Goal: Task Accomplishment & Management: Manage account settings

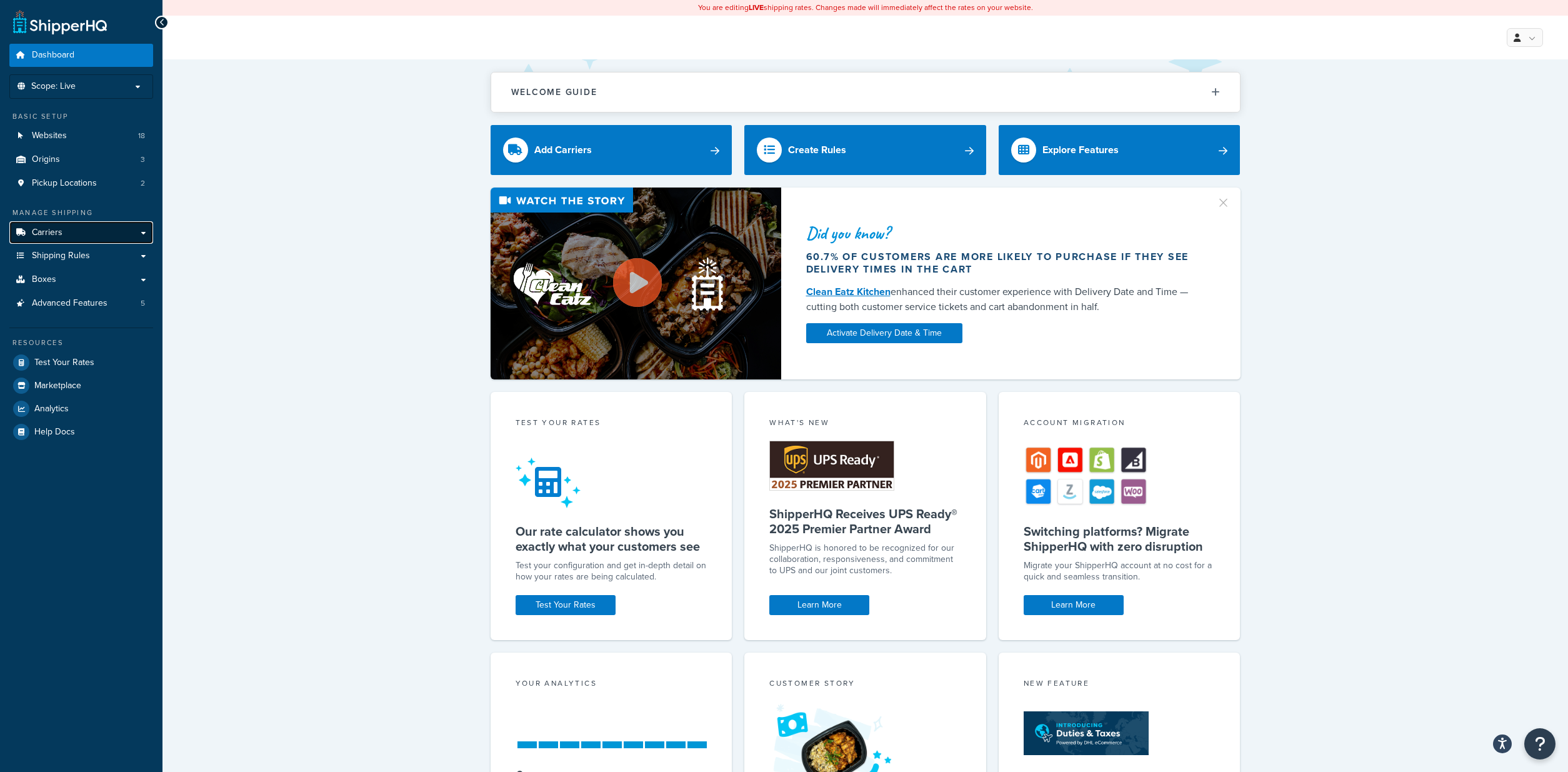
click at [44, 241] on link "Carriers" at bounding box center [81, 232] width 144 height 23
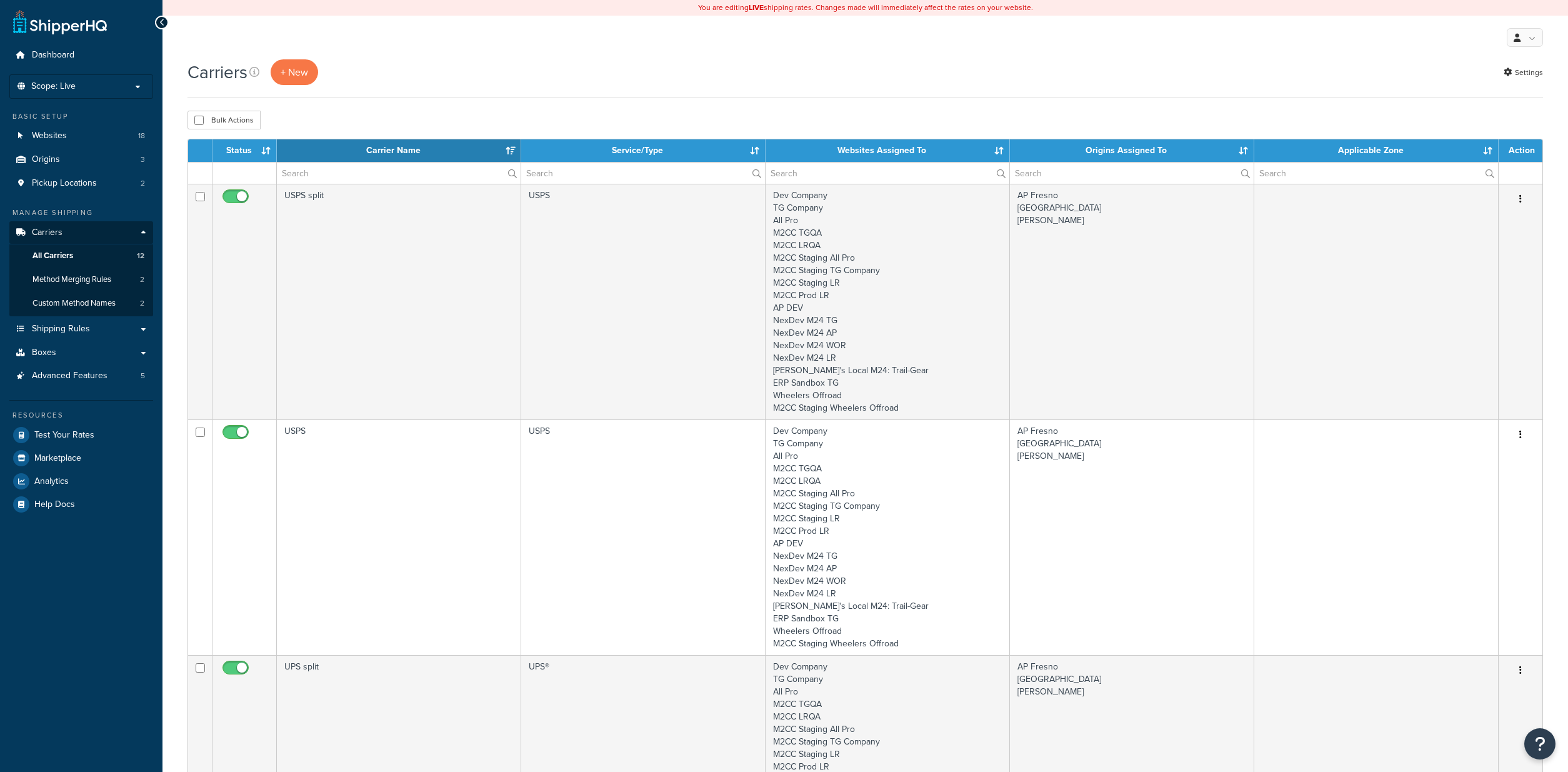
select select "15"
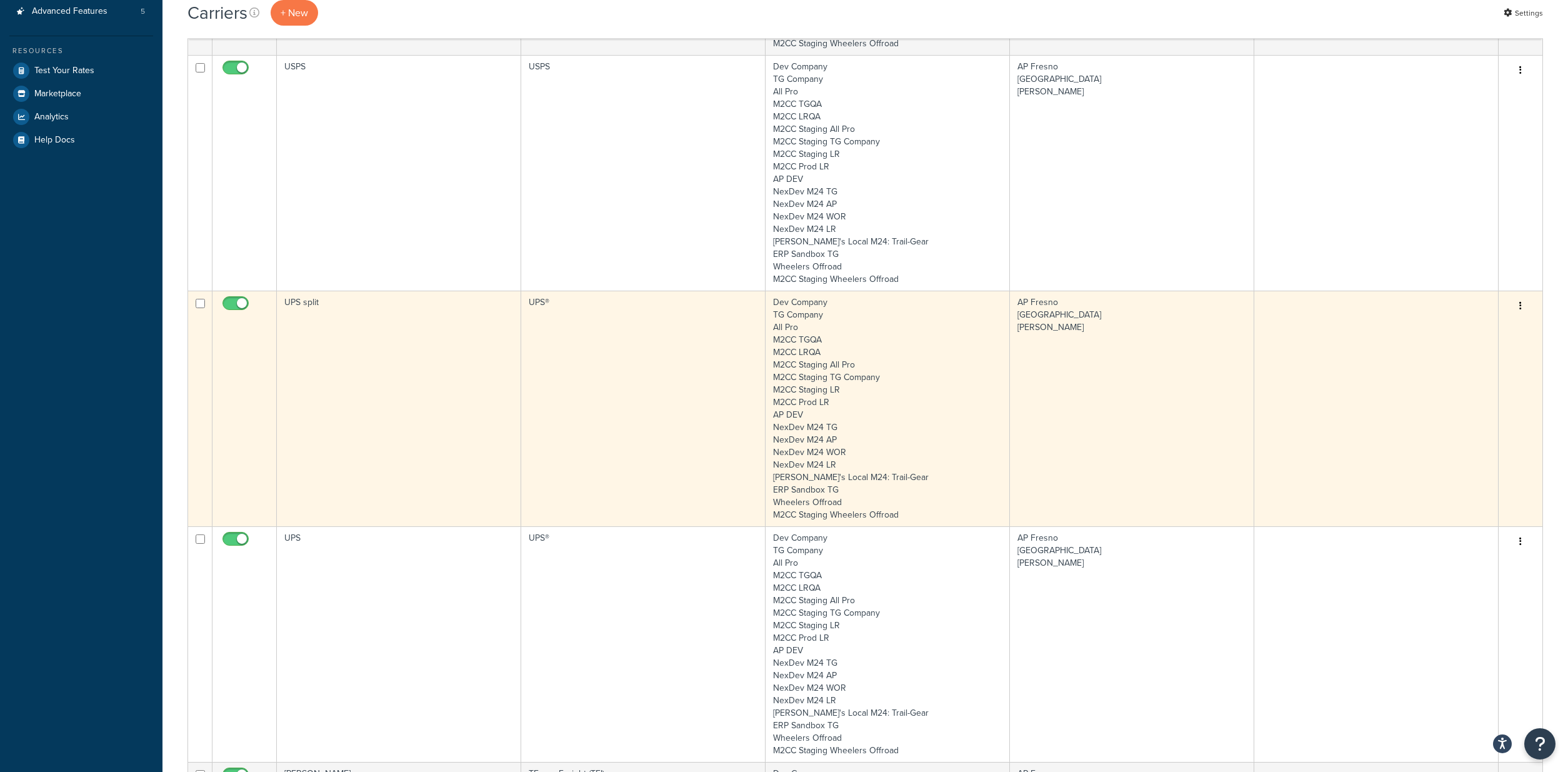
scroll to position [382, 0]
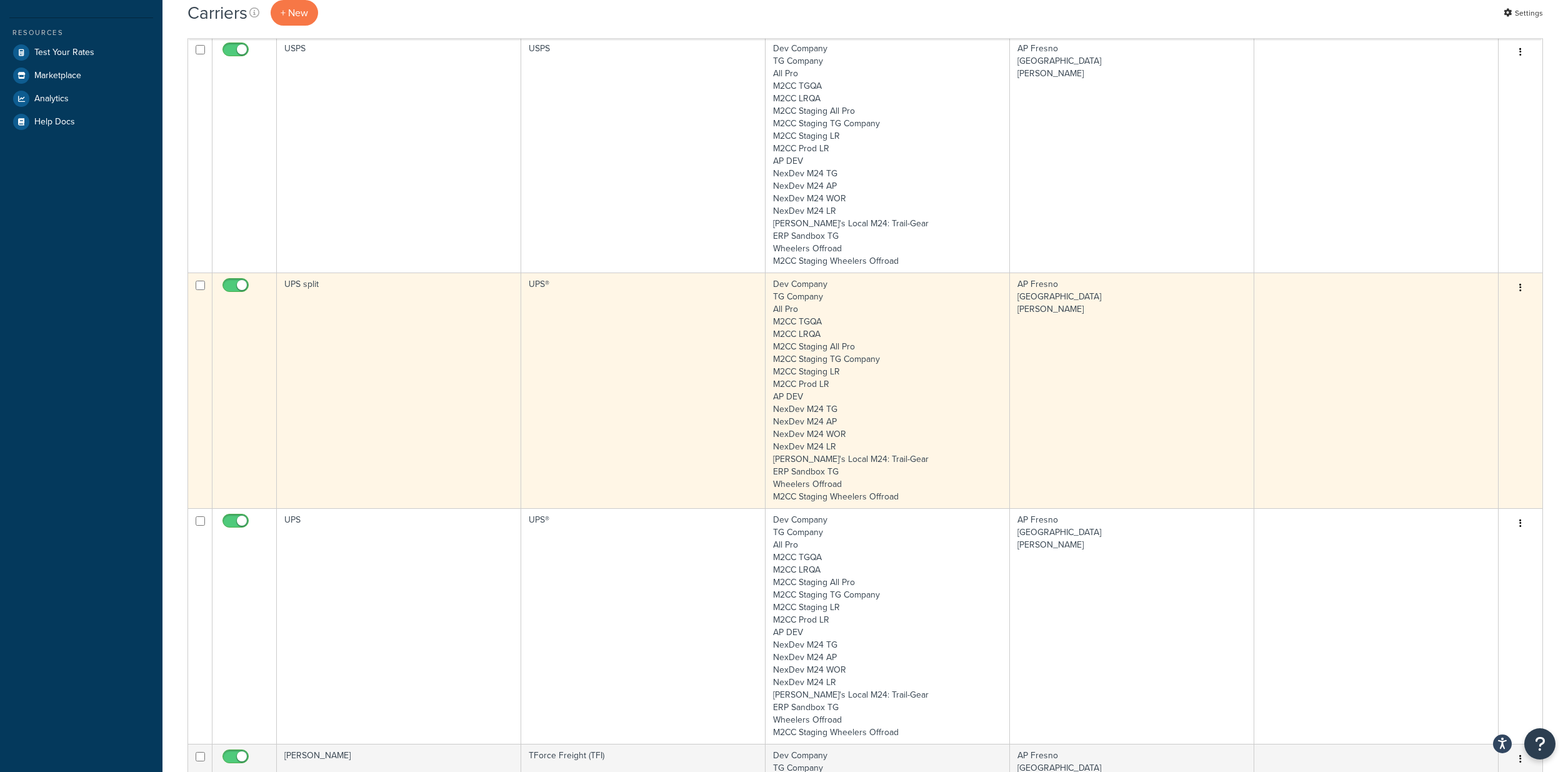
click at [469, 383] on td "UPS split" at bounding box center [399, 390] width 244 height 236
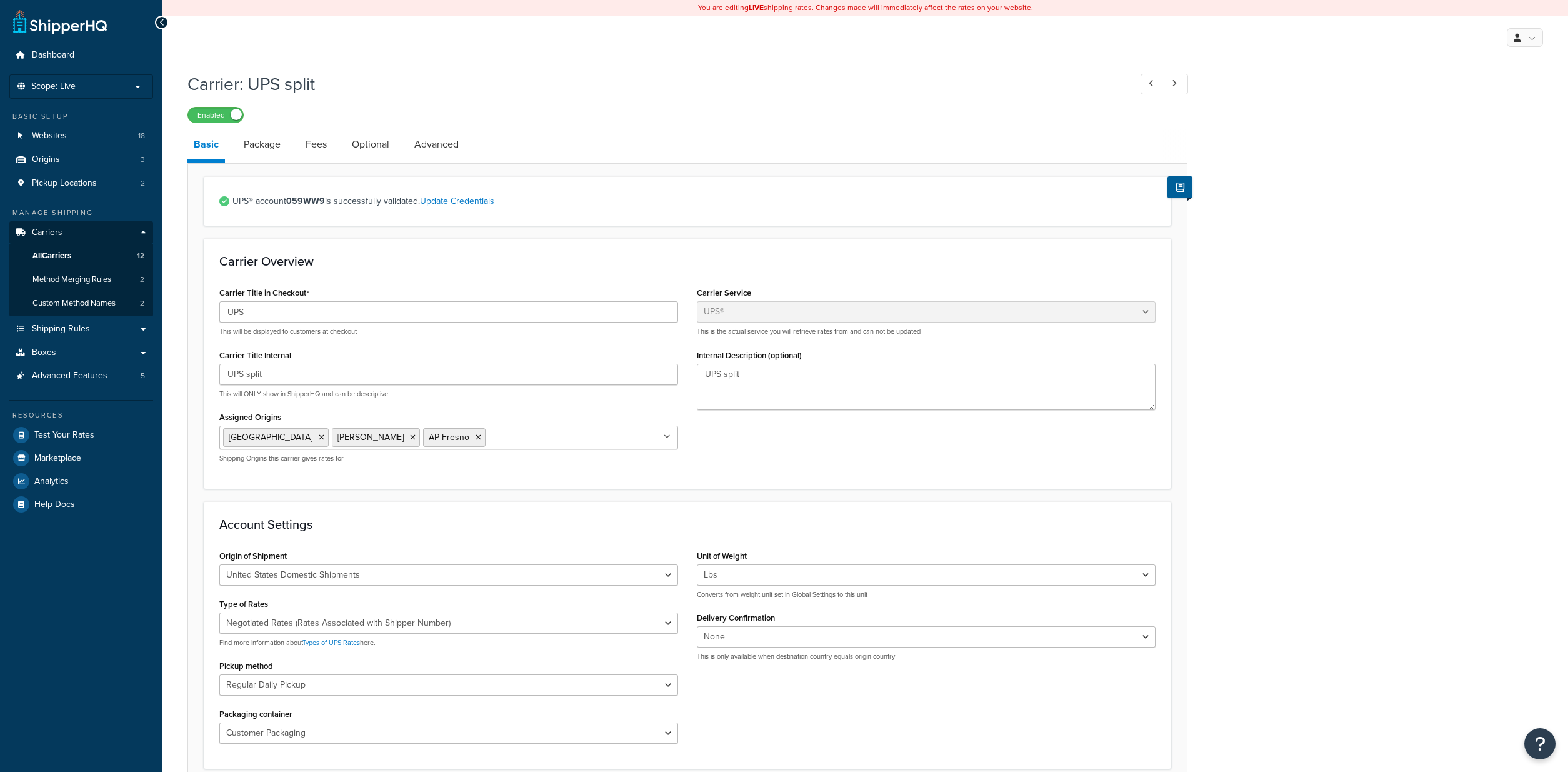
select select "ups"
click at [316, 152] on link "Fees" at bounding box center [316, 144] width 34 height 30
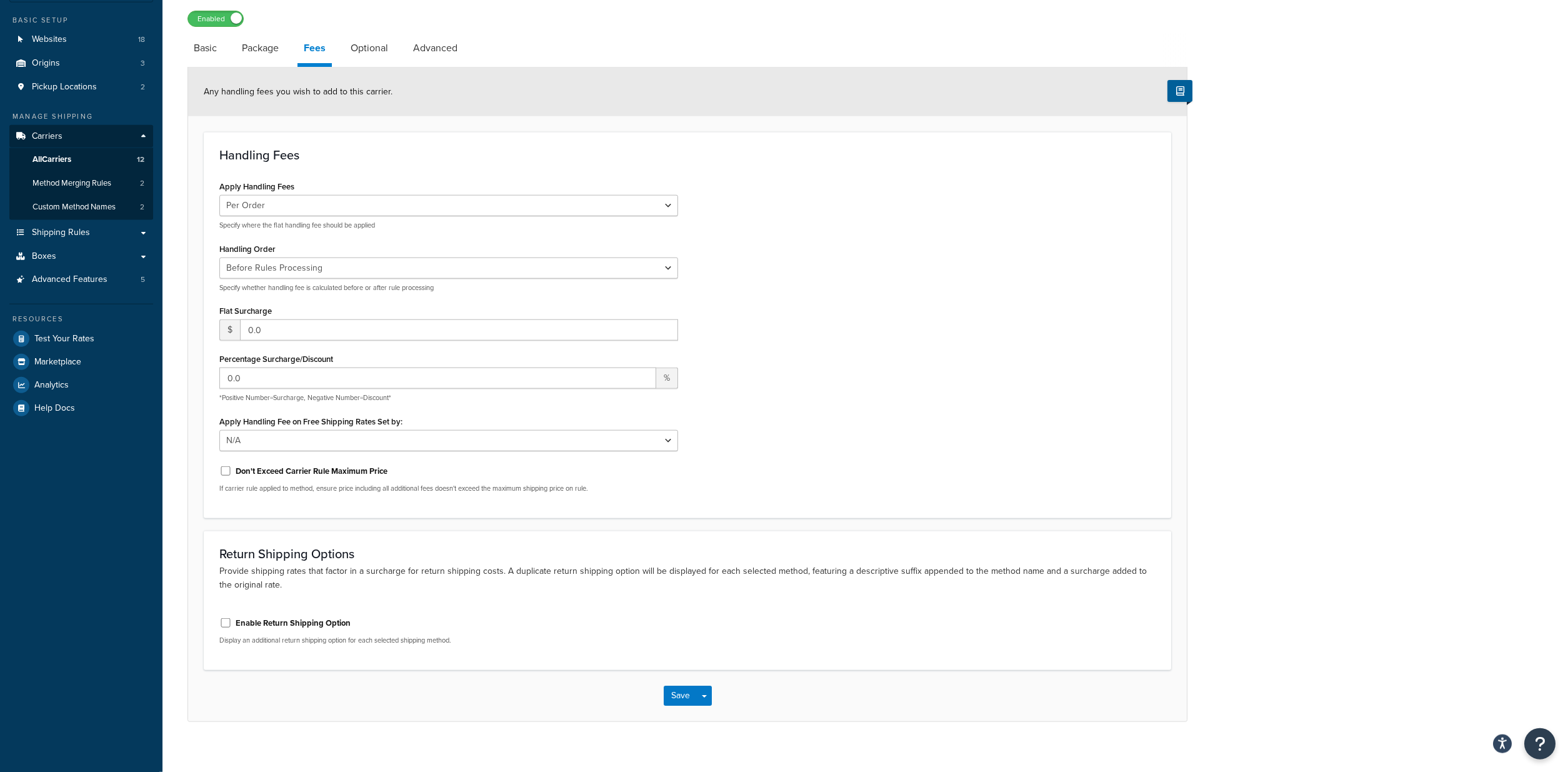
scroll to position [110, 0]
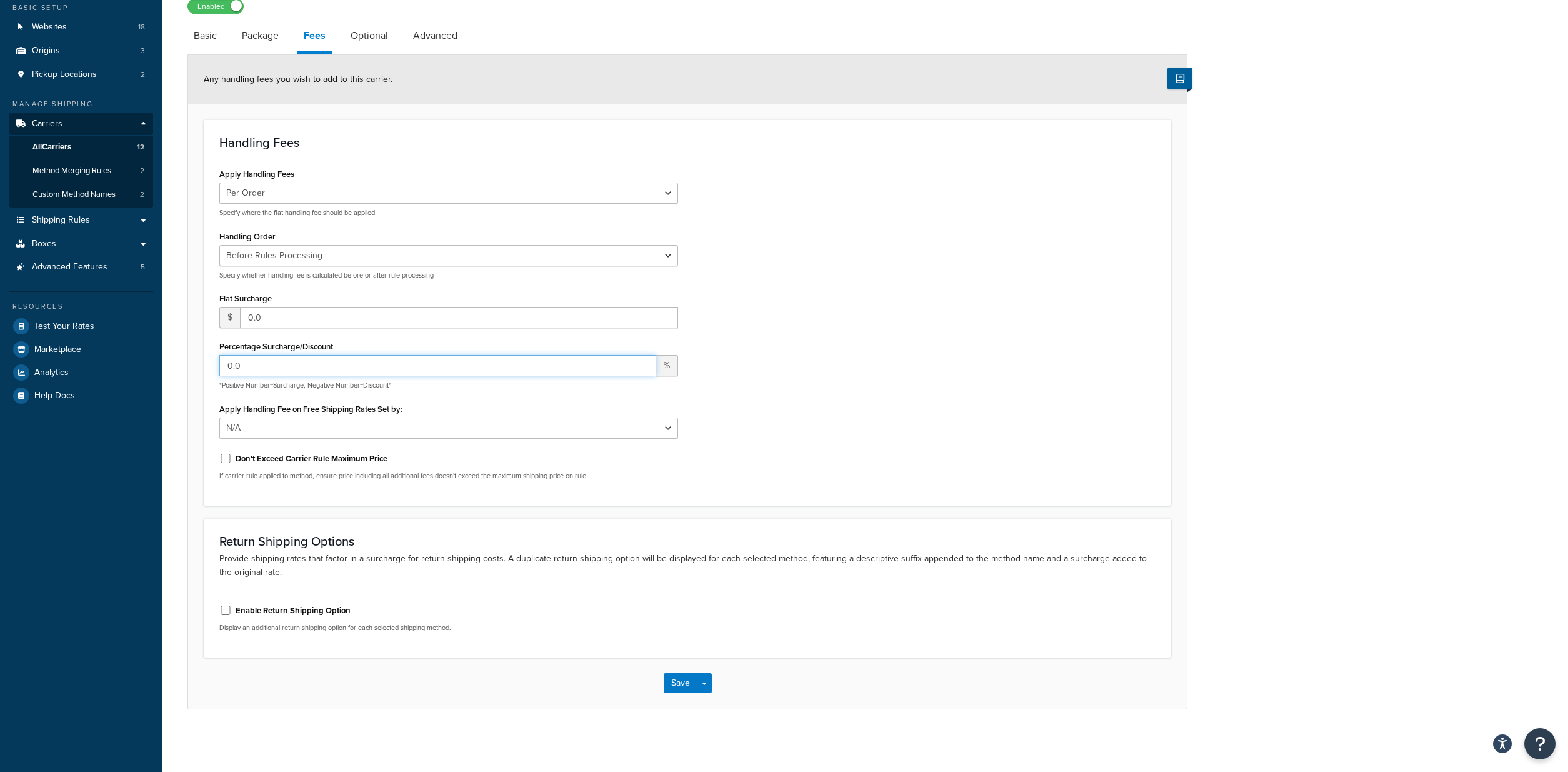
click at [251, 364] on input "0.0" at bounding box center [437, 366] width 437 height 21
drag, startPoint x: 251, startPoint y: 364, endPoint x: 220, endPoint y: 365, distance: 31.0
click at [220, 365] on input "0.0" at bounding box center [437, 366] width 437 height 21
type input "10"
click at [681, 686] on button "Save" at bounding box center [680, 683] width 34 height 20
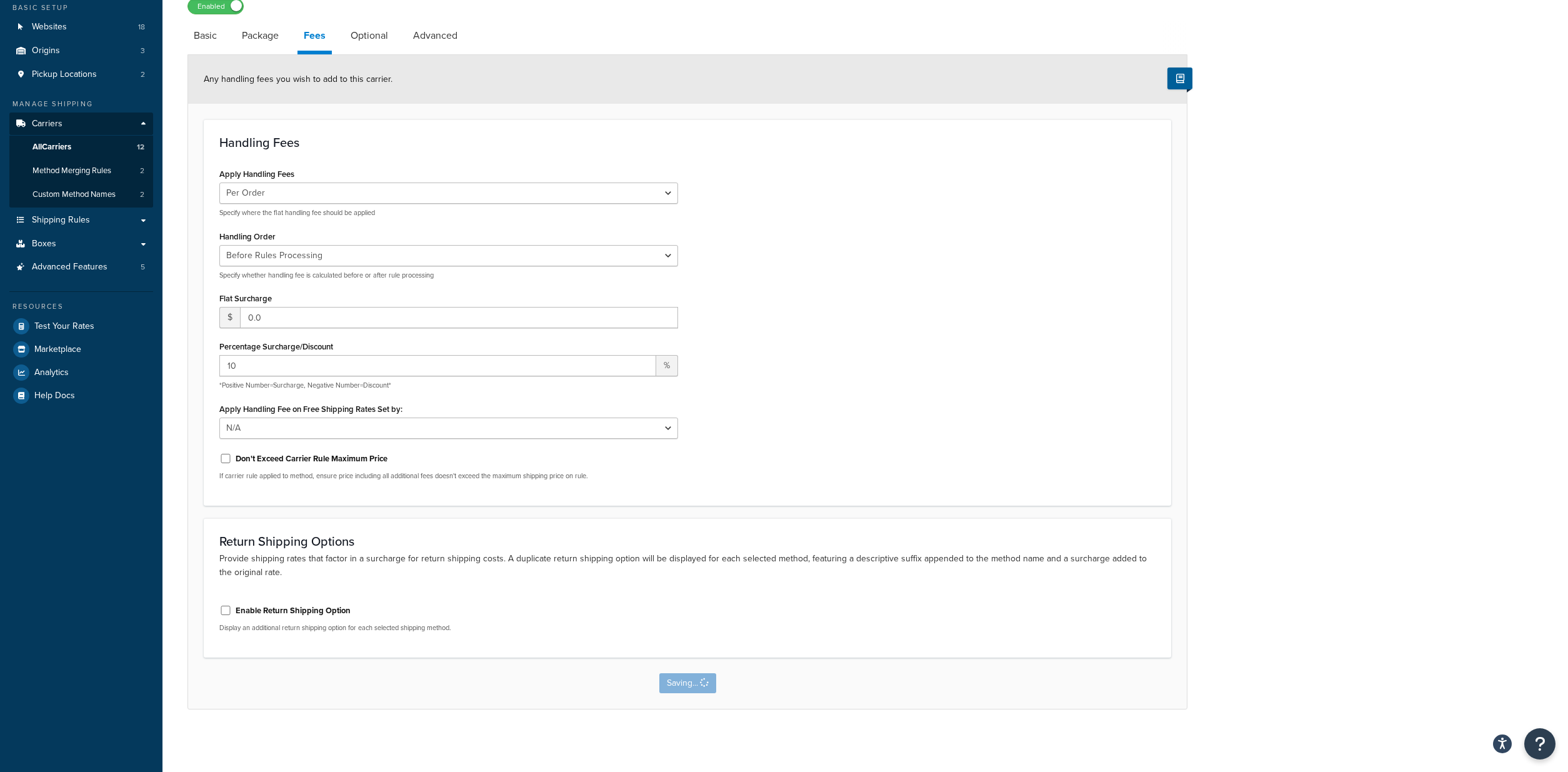
scroll to position [0, 0]
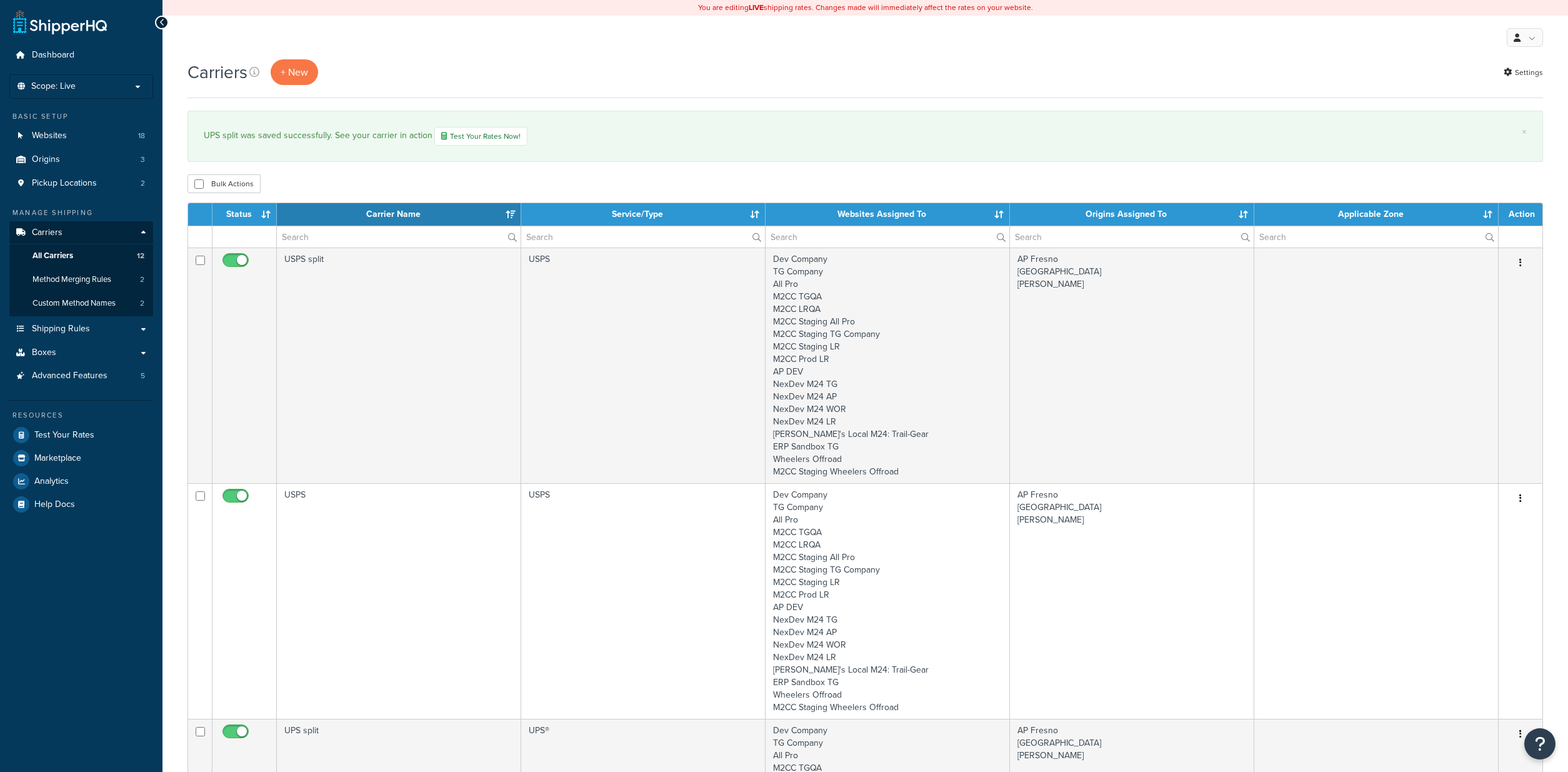
select select "15"
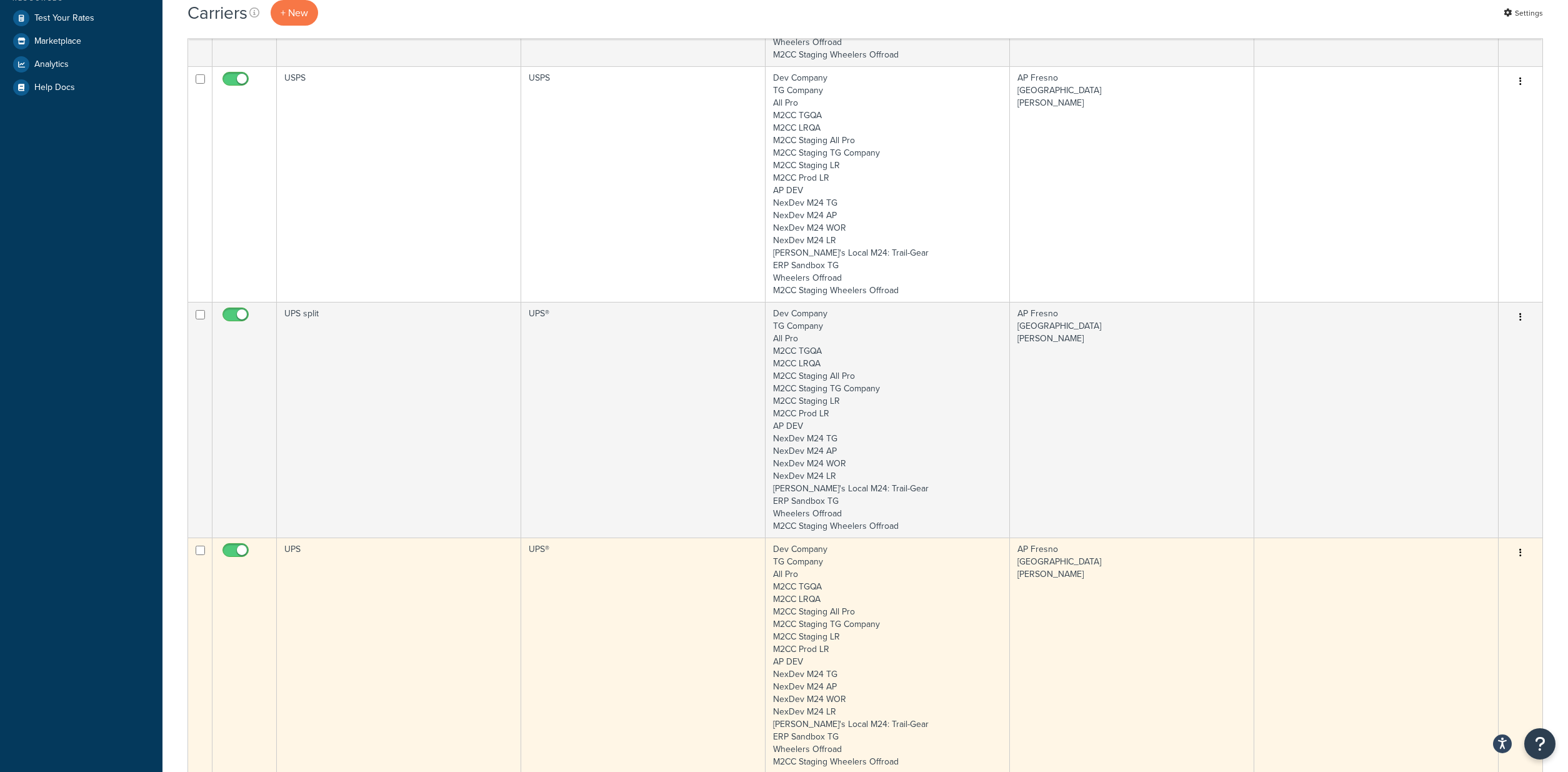
scroll to position [574, 0]
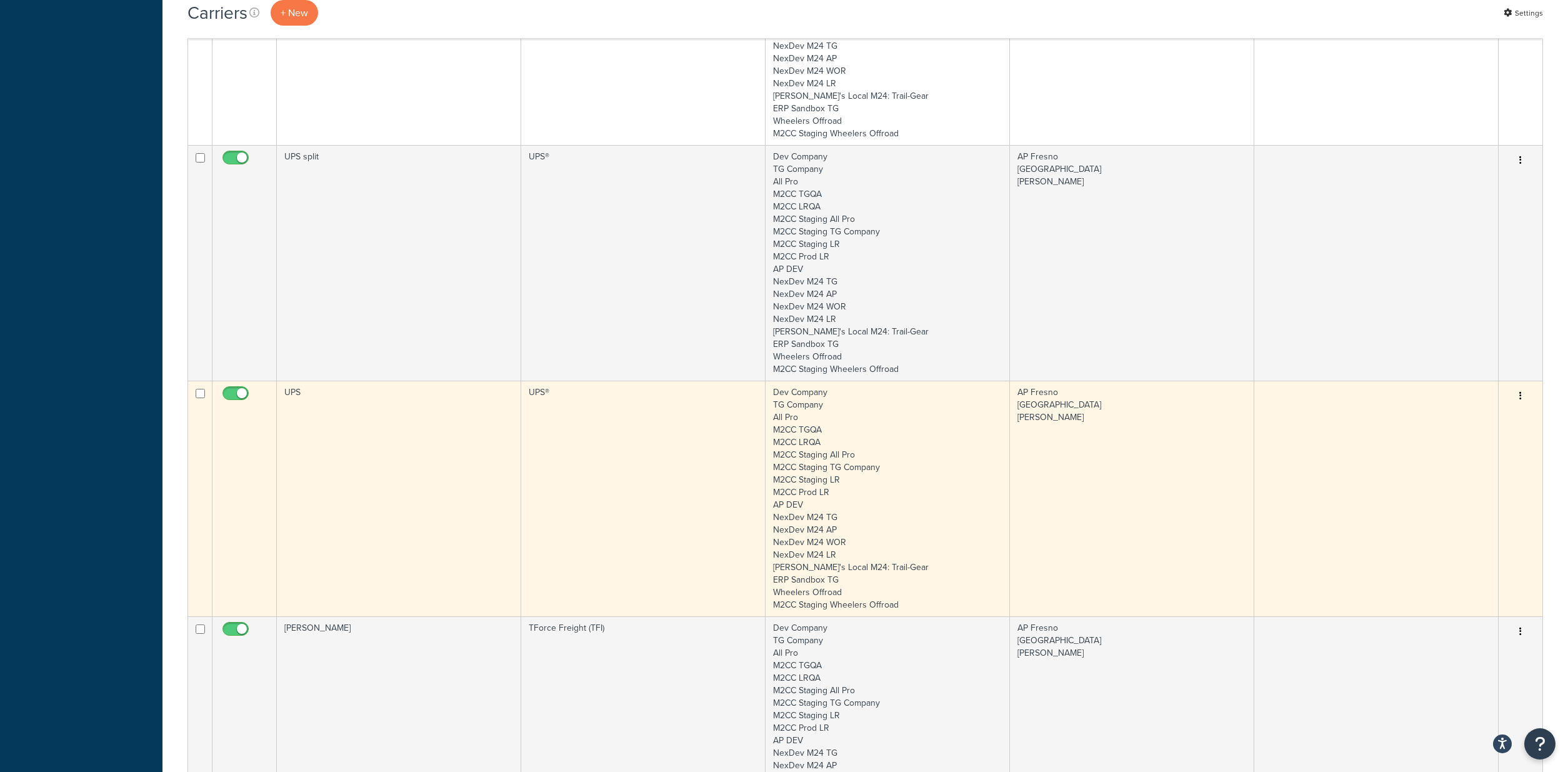
click at [455, 451] on td "UPS" at bounding box center [399, 499] width 244 height 236
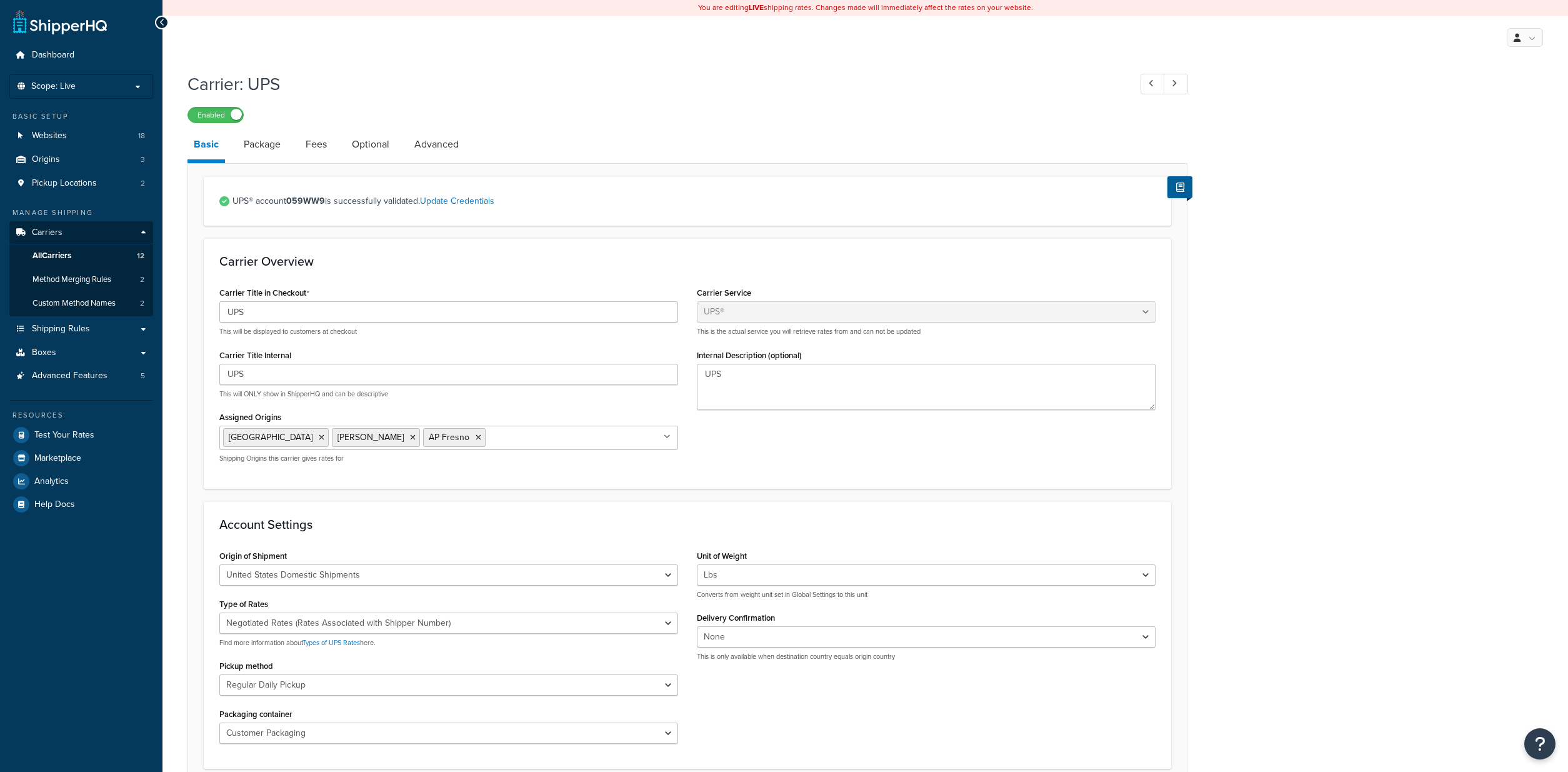
select select "ups"
click at [316, 148] on link "Fees" at bounding box center [316, 144] width 34 height 30
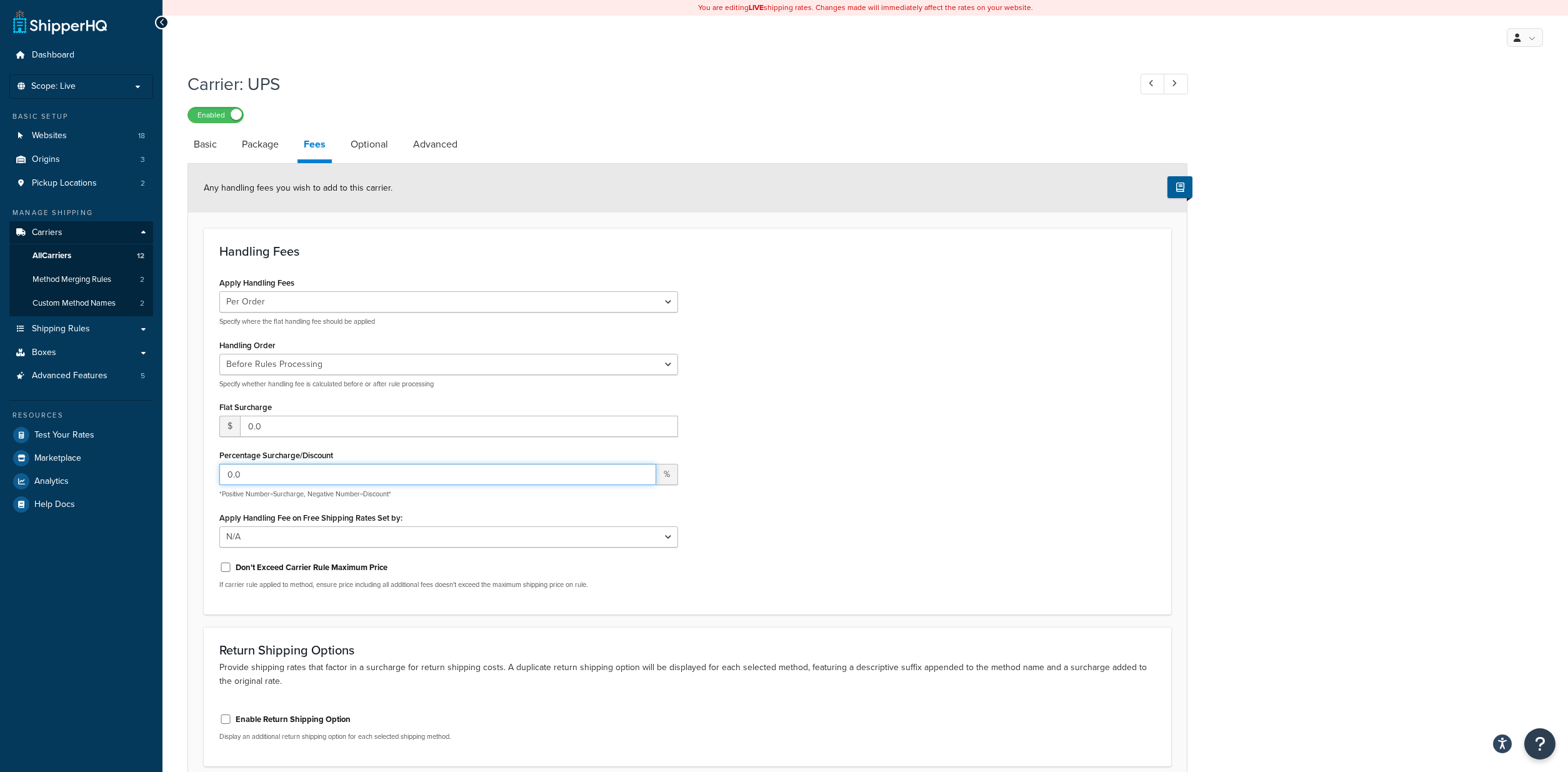
drag, startPoint x: 248, startPoint y: 473, endPoint x: 186, endPoint y: 467, distance: 62.3
click at [219, 467] on input "0.0" at bounding box center [437, 474] width 437 height 21
type input "10.0"
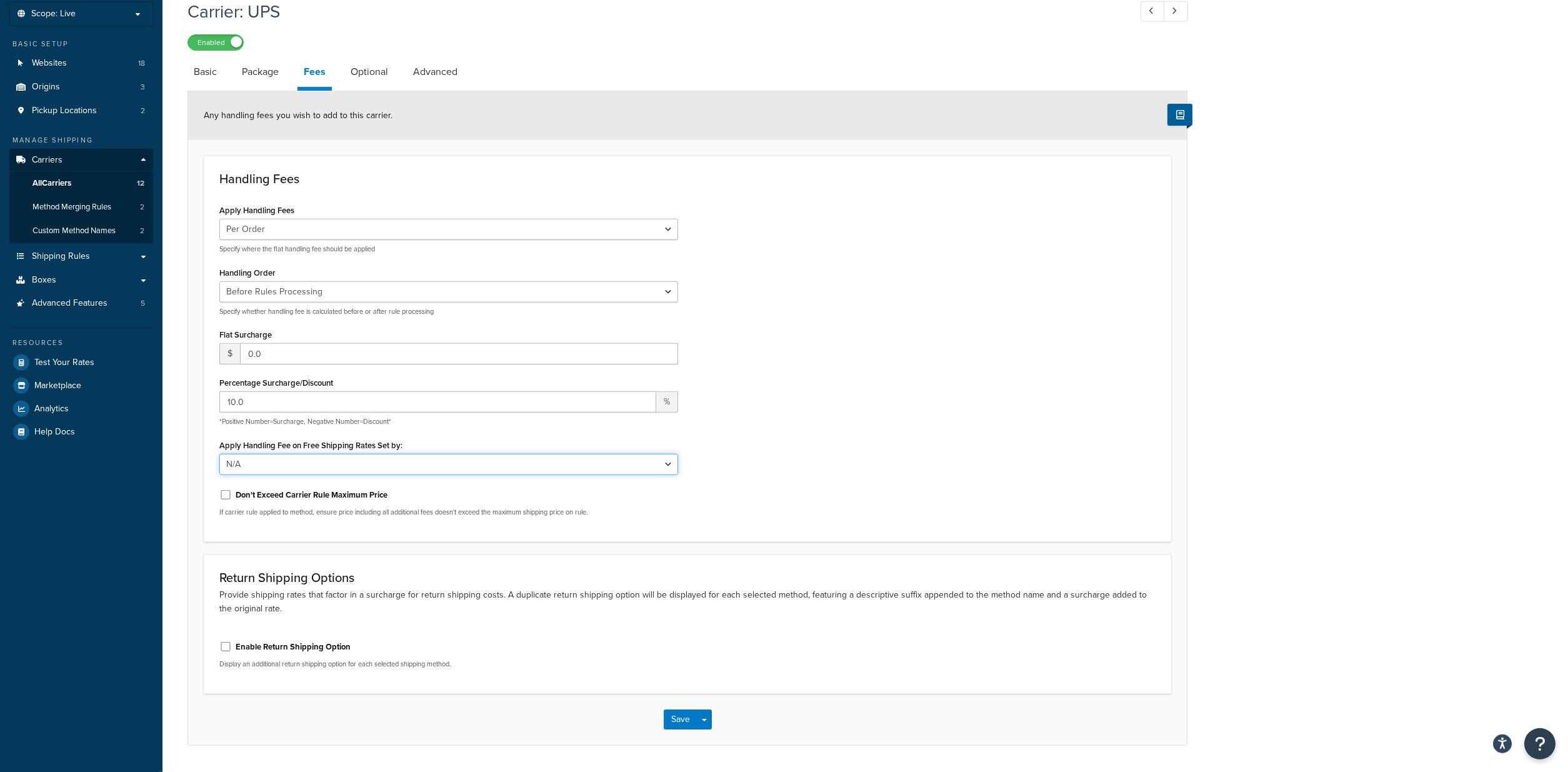
scroll to position [110, 0]
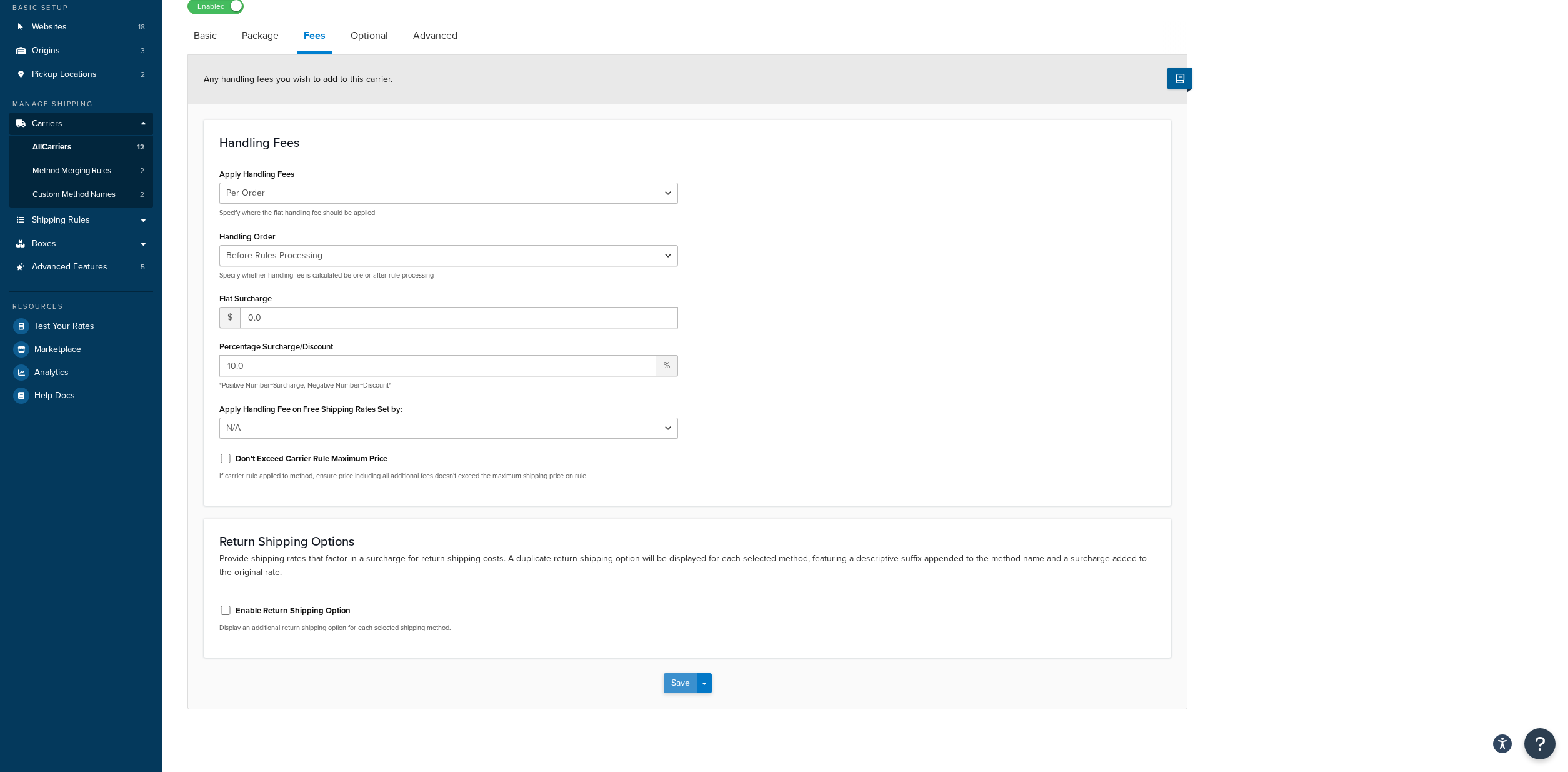
click at [684, 680] on button "Save" at bounding box center [680, 683] width 34 height 20
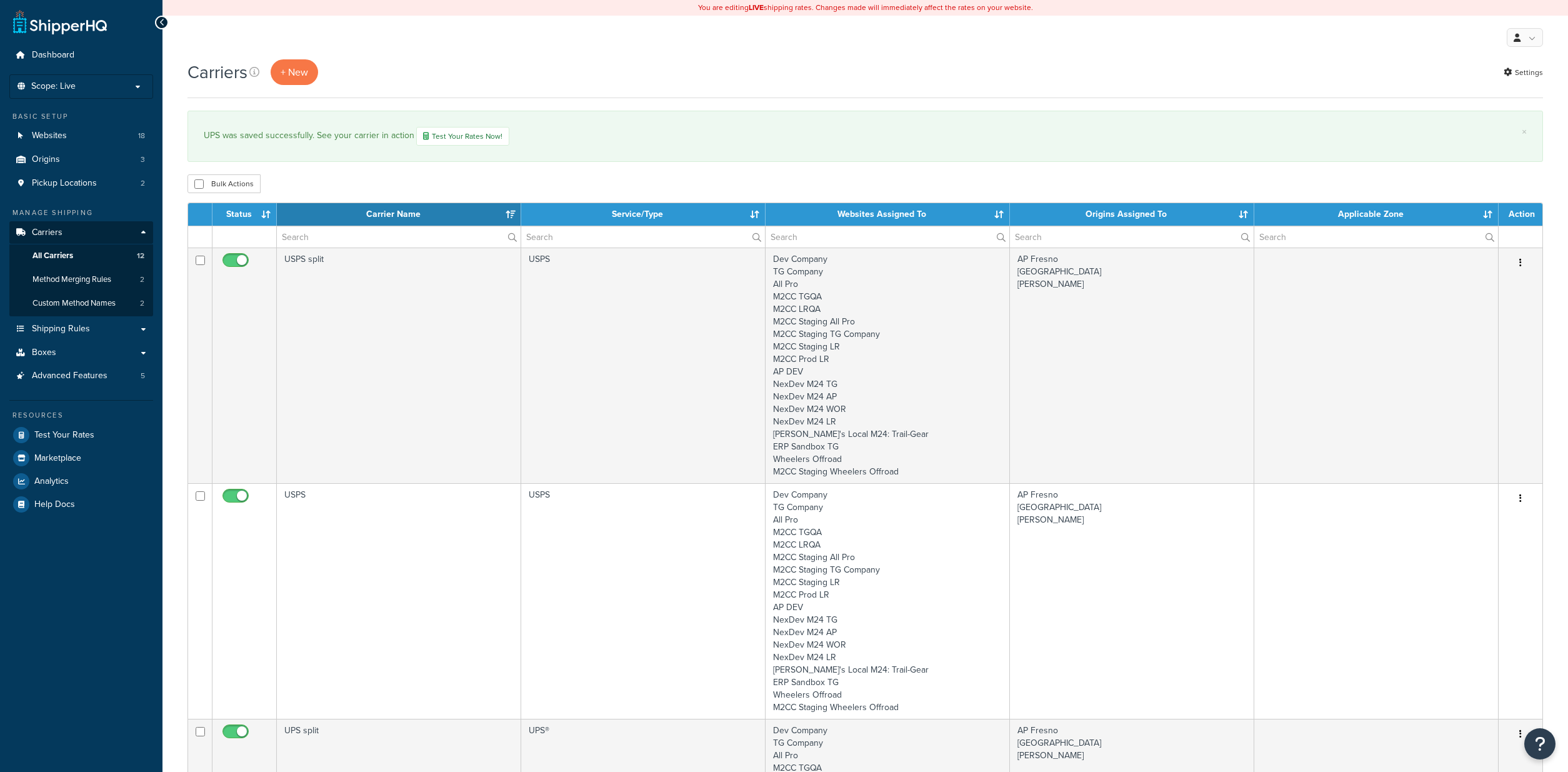
select select "15"
click at [460, 137] on link "Test Your Rates Now!" at bounding box center [463, 136] width 93 height 19
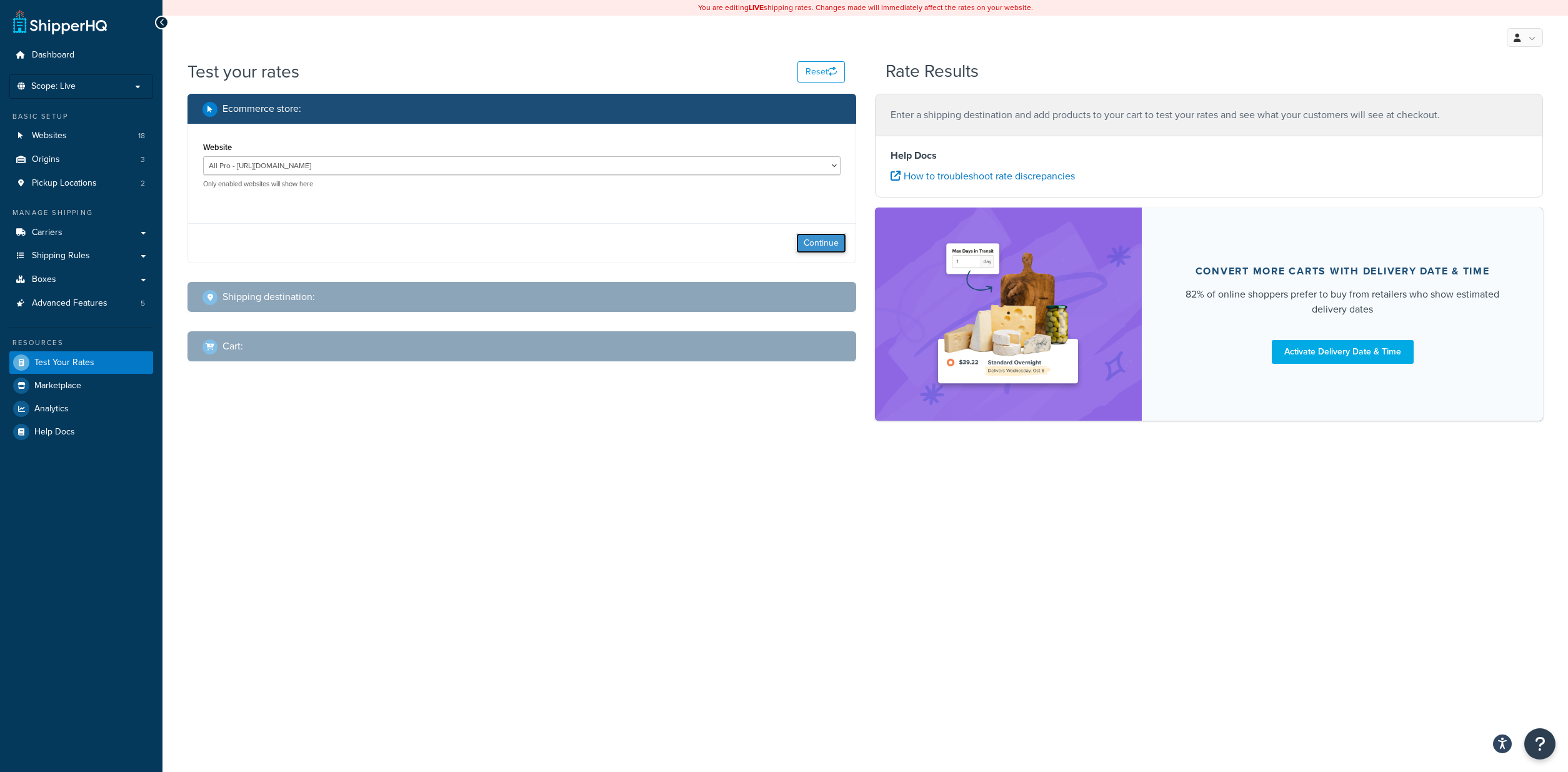
click at [821, 242] on button "Continue" at bounding box center [821, 243] width 50 height 20
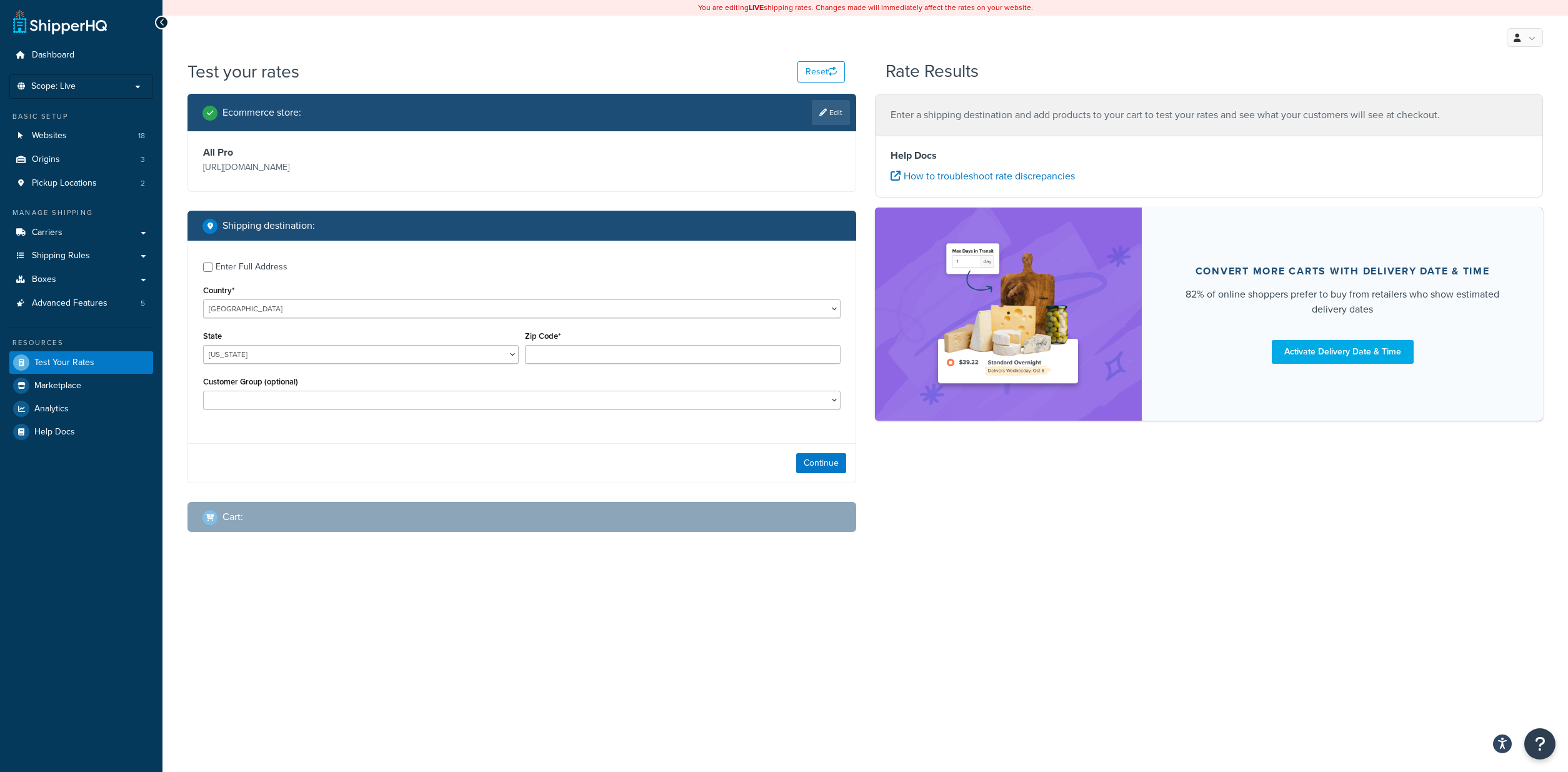
click at [207, 272] on div "Enter Full Address" at bounding box center [522, 265] width 637 height 20
click at [206, 270] on input "Enter Full Address" at bounding box center [207, 267] width 10 height 10
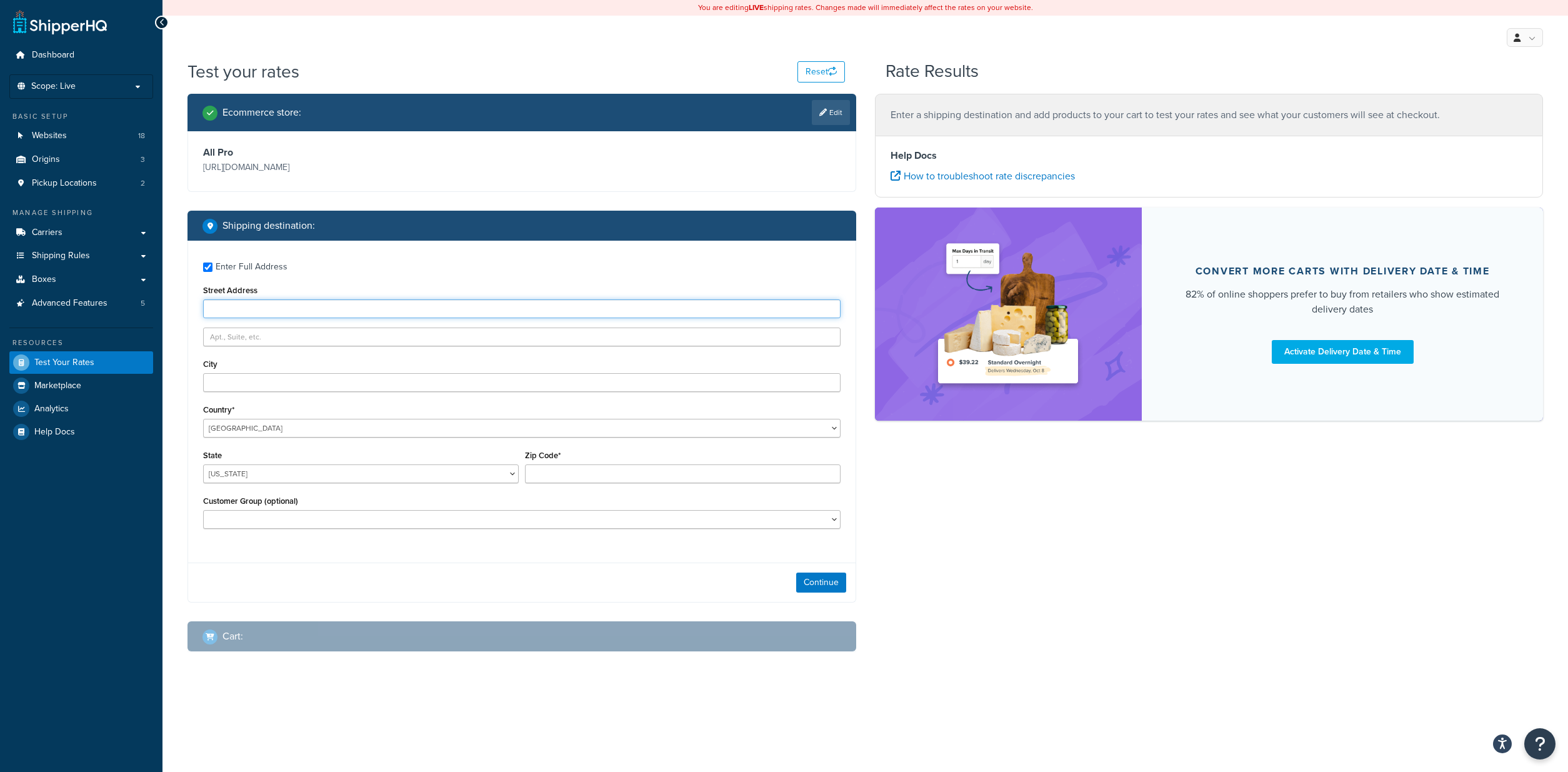
click at [237, 308] on input "Street Address" at bounding box center [522, 308] width 637 height 19
click at [372, 274] on label "Enter Full Address" at bounding box center [528, 265] width 625 height 20
click at [213, 272] on input "Enter Full Address" at bounding box center [207, 267] width 10 height 10
checkbox input "false"
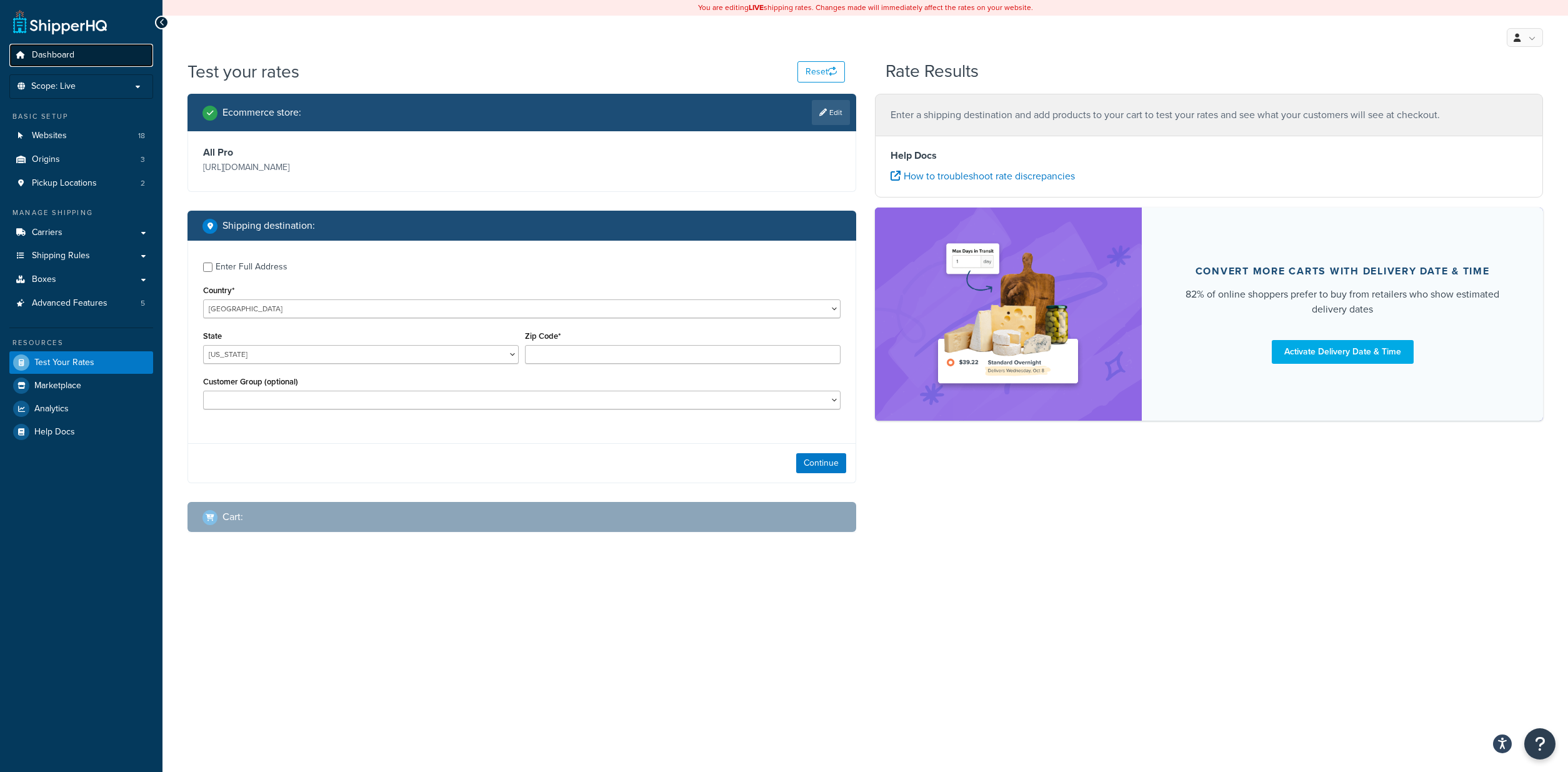
click at [67, 59] on span "Dashboard" at bounding box center [53, 55] width 43 height 10
